Goal: Register for event/course

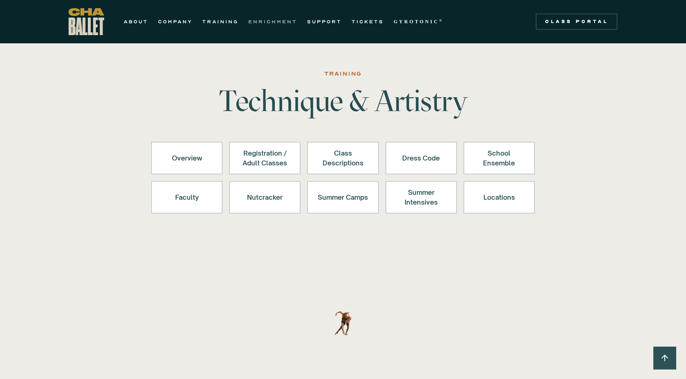
scroll to position [829, 0]
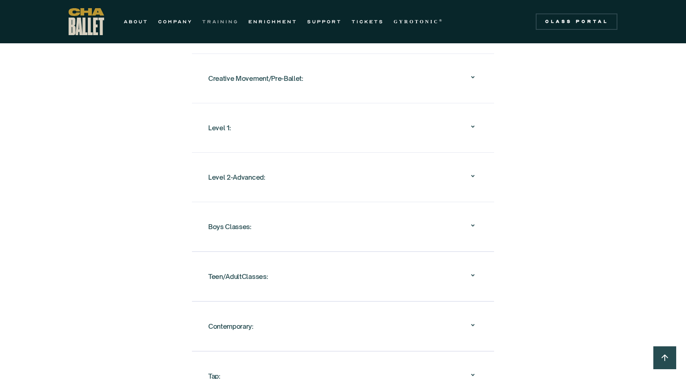
click at [227, 22] on link "TRAINING" at bounding box center [220, 22] width 36 height 10
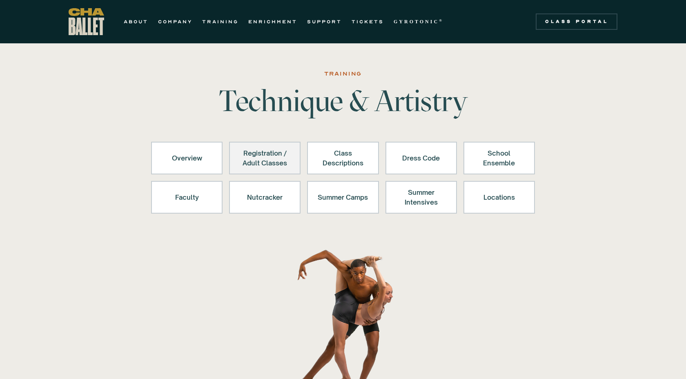
click at [282, 165] on div "Registration / Adult Classes" at bounding box center [265, 158] width 50 height 20
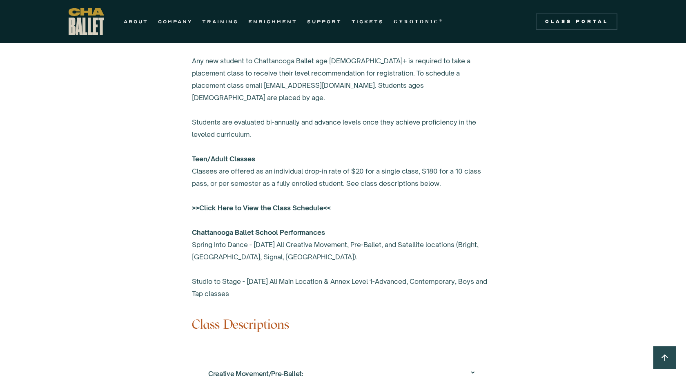
scroll to position [535, 0]
click at [566, 21] on div "Class Portal" at bounding box center [576, 21] width 72 height 7
click at [571, 16] on link "Class Portal" at bounding box center [577, 21] width 82 height 16
click at [79, 28] on img "home" at bounding box center [87, 21] width 36 height 27
